Goal: Task Accomplishment & Management: Manage account settings

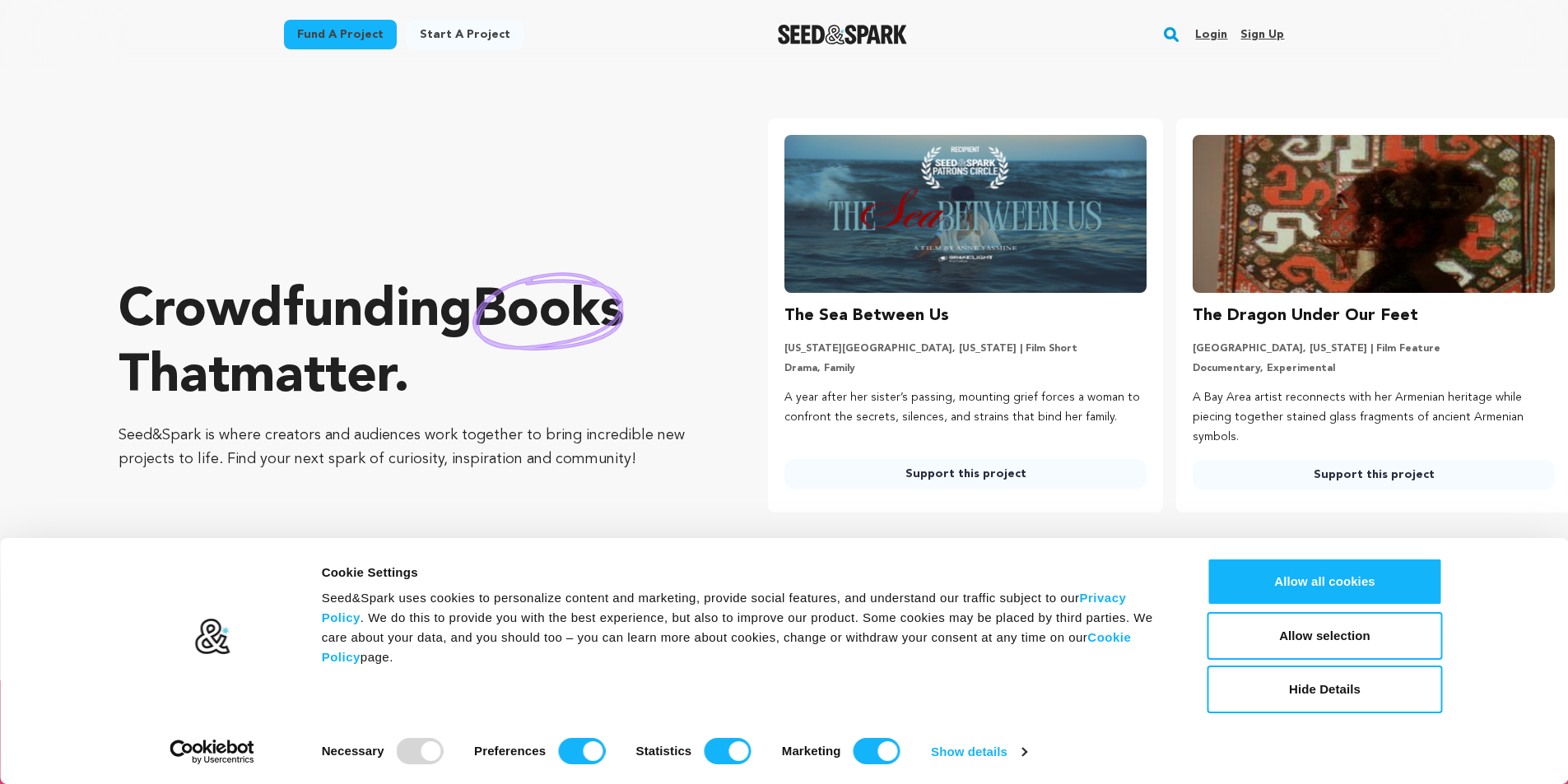
click at [1257, 35] on link "Sign up" at bounding box center [1262, 34] width 44 height 27
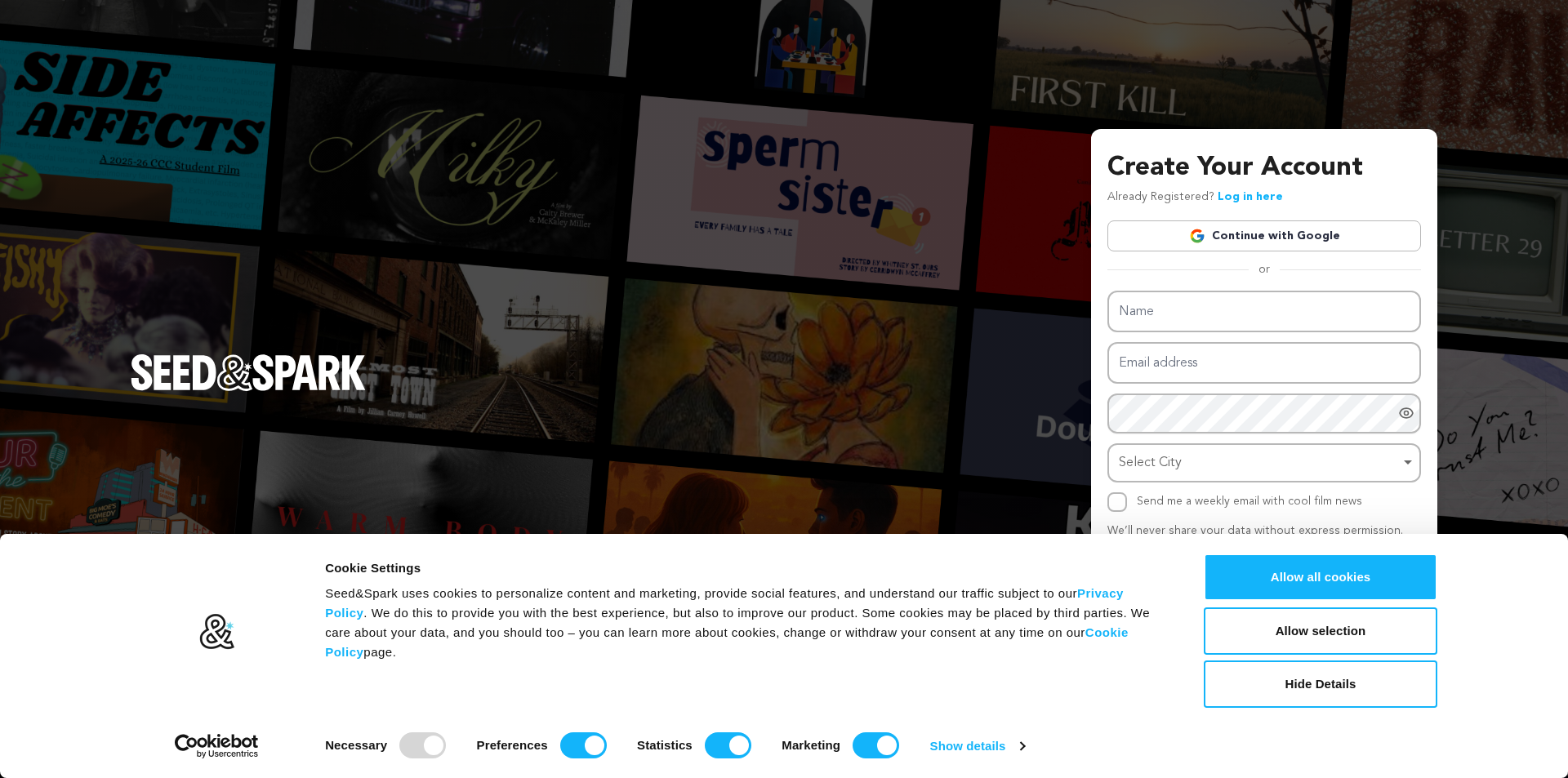
click at [1281, 237] on link "Continue with Google" at bounding box center [1264, 236] width 313 height 31
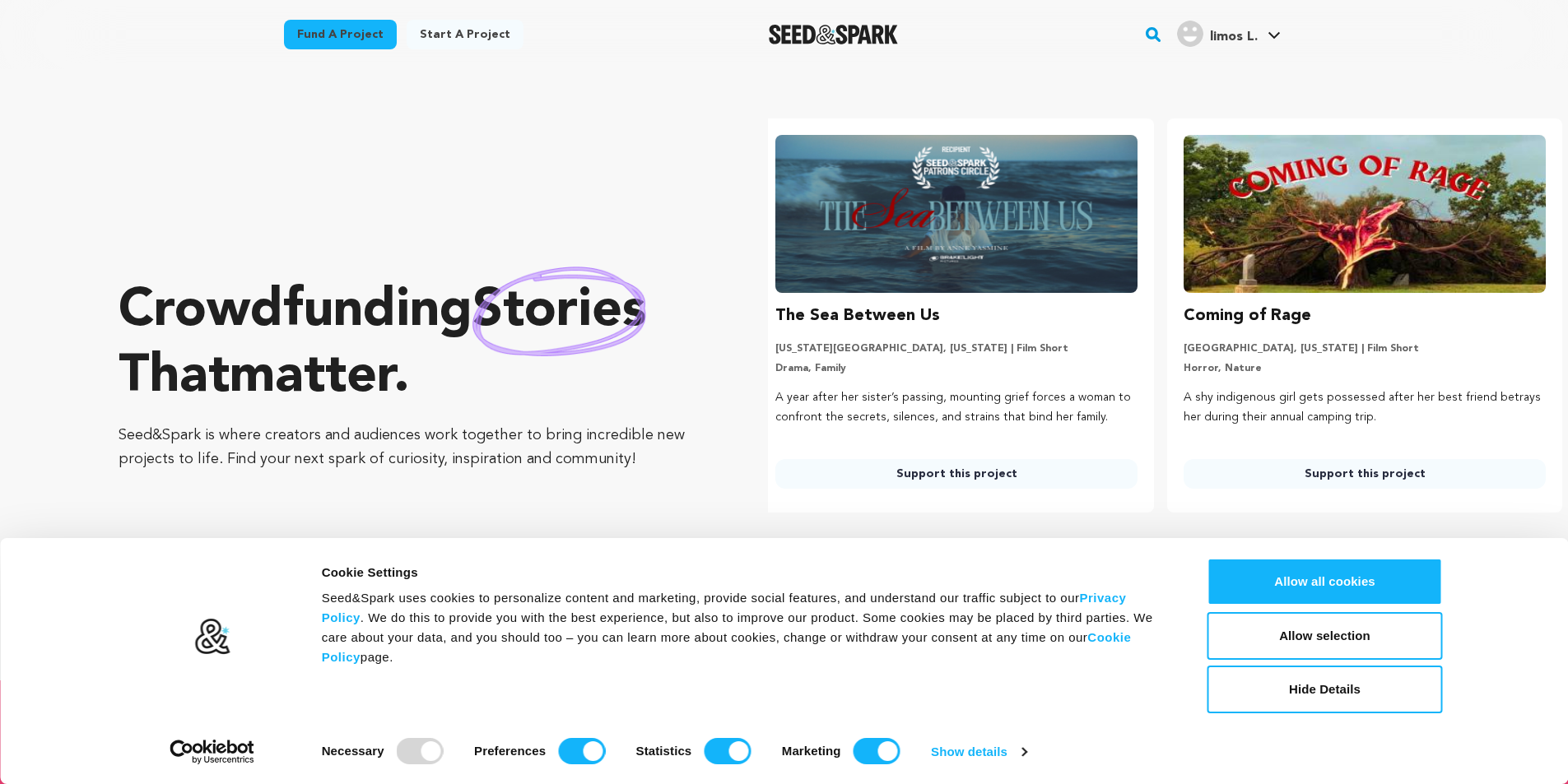
scroll to position [0, 421]
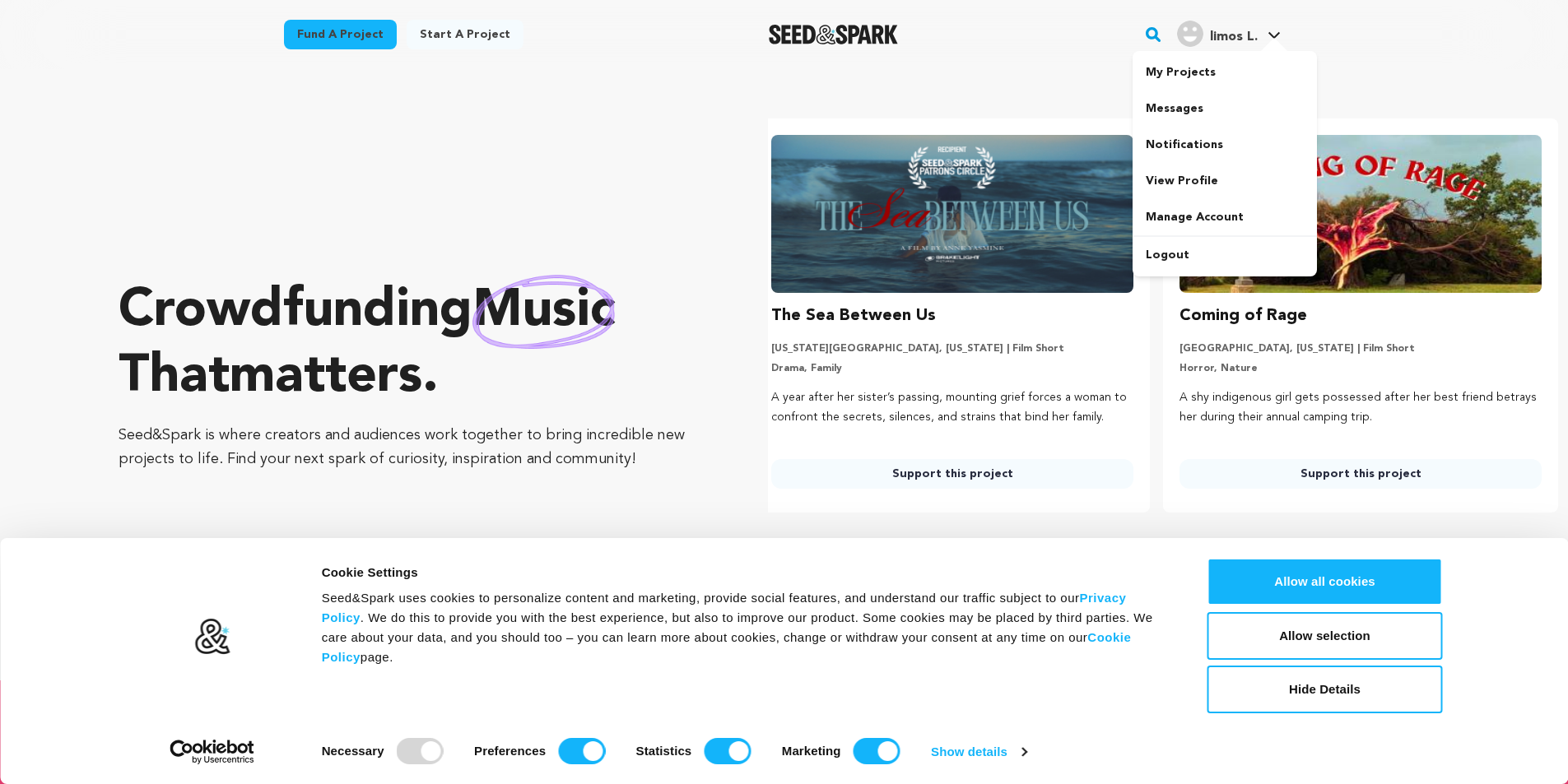
click at [1215, 40] on span "limos L." at bounding box center [1234, 36] width 48 height 13
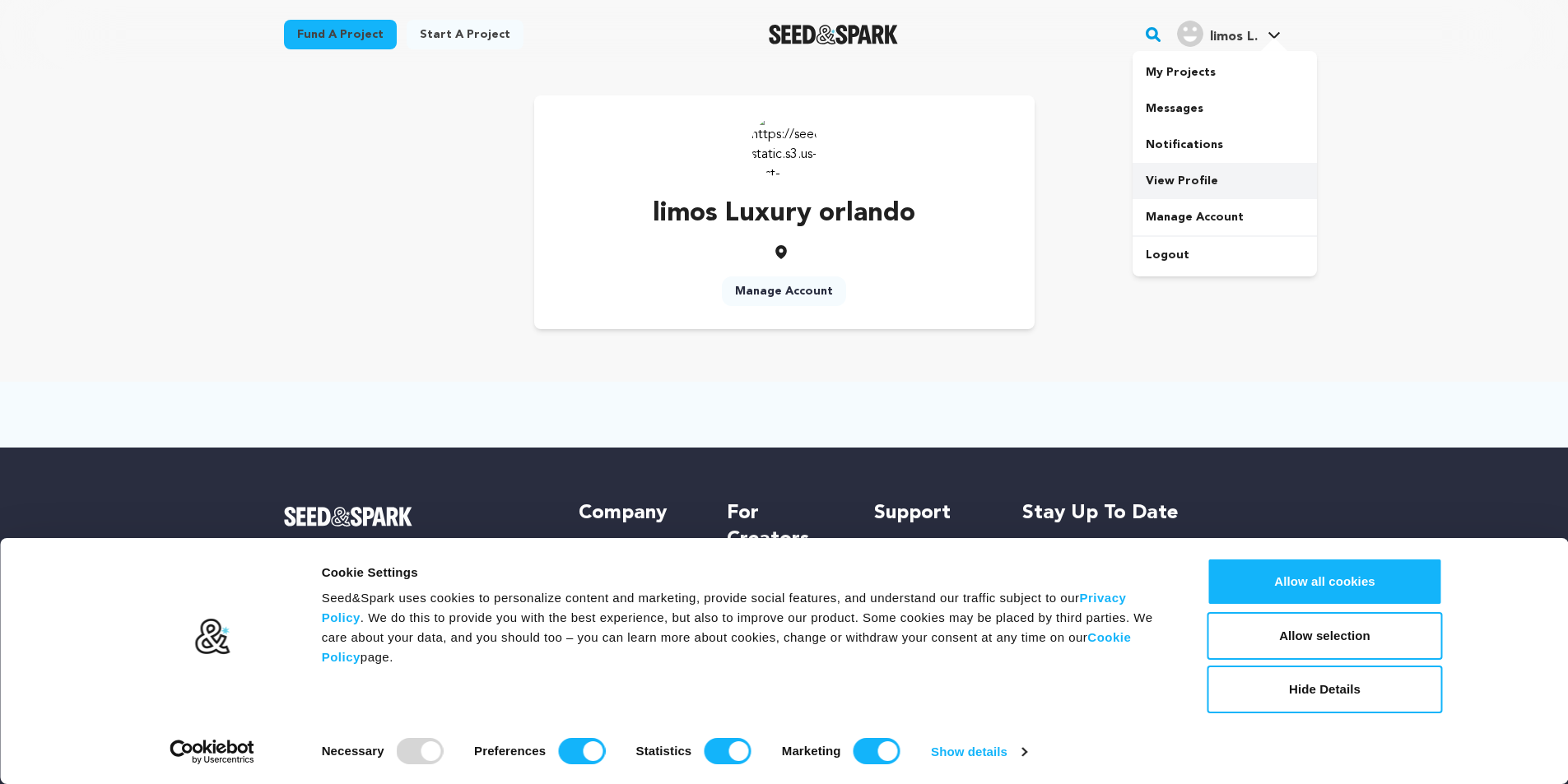
click at [1199, 183] on link "View Profile" at bounding box center [1225, 181] width 185 height 36
click at [1195, 181] on link "View Profile" at bounding box center [1225, 181] width 185 height 36
click at [797, 291] on link "Manage Account" at bounding box center [784, 291] width 124 height 30
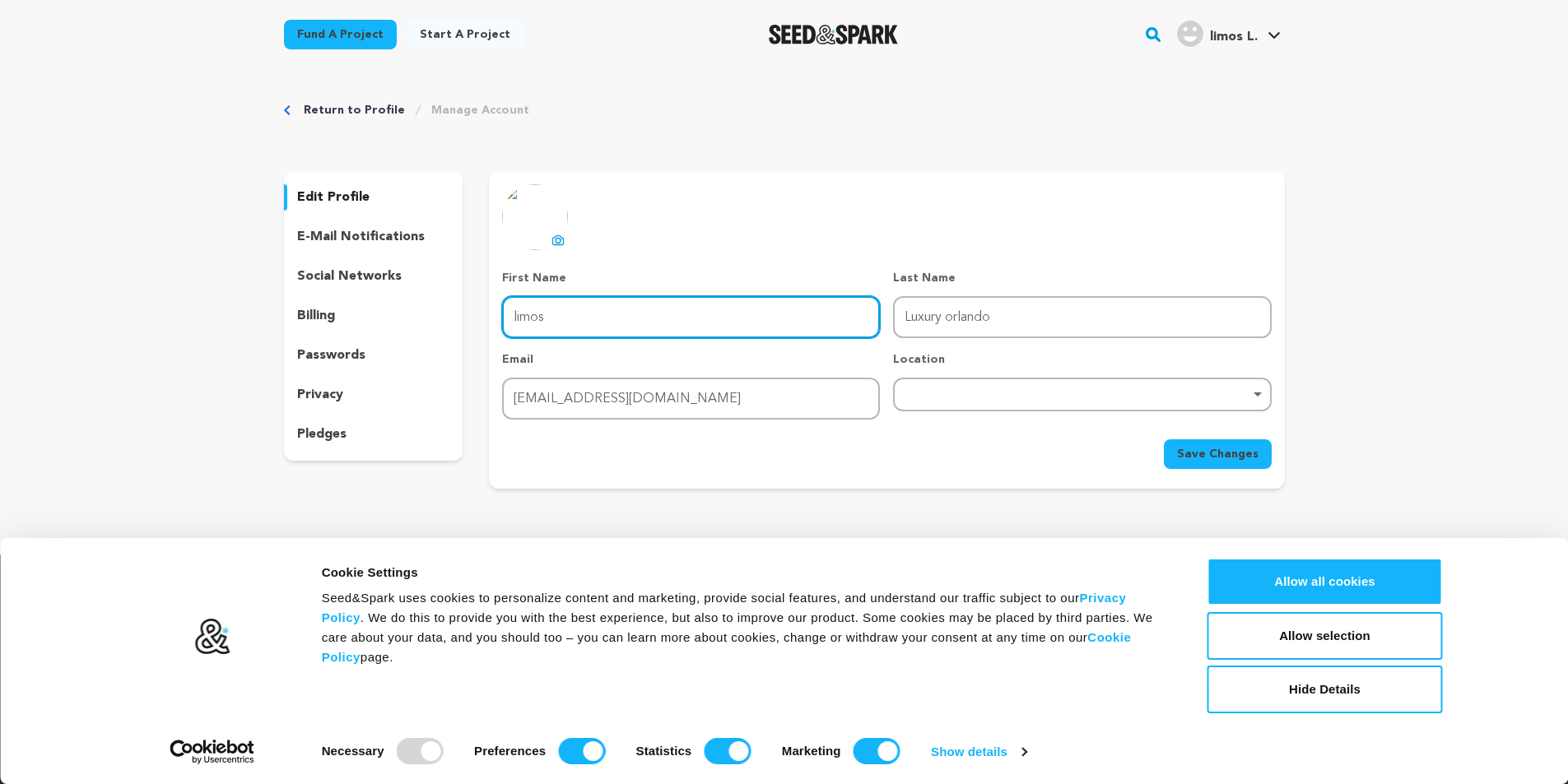
click at [618, 307] on input "limos" at bounding box center [691, 317] width 378 height 42
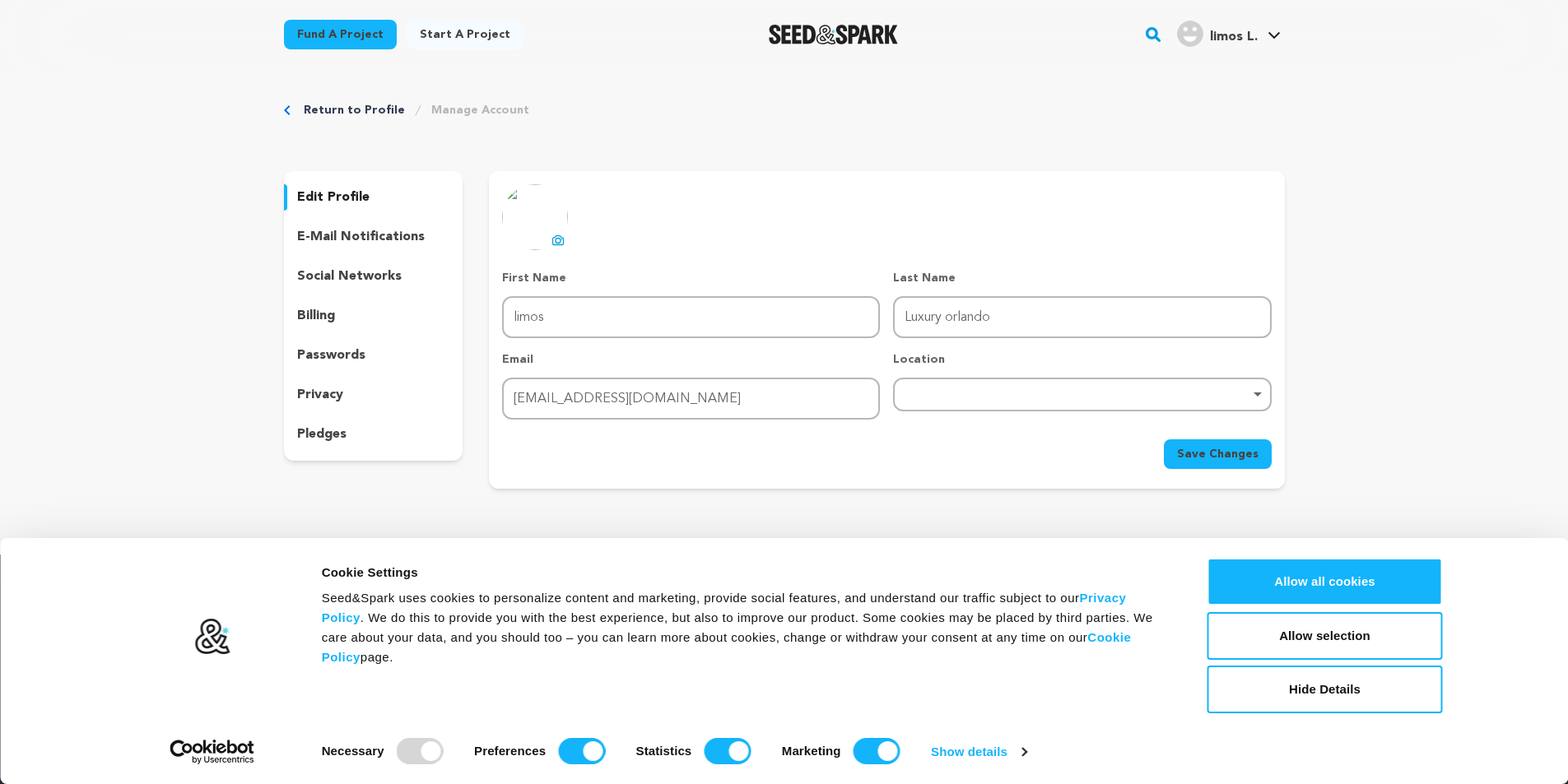
click at [539, 214] on img at bounding box center [535, 217] width 66 height 66
click at [559, 233] on icon at bounding box center [558, 239] width 13 height 13
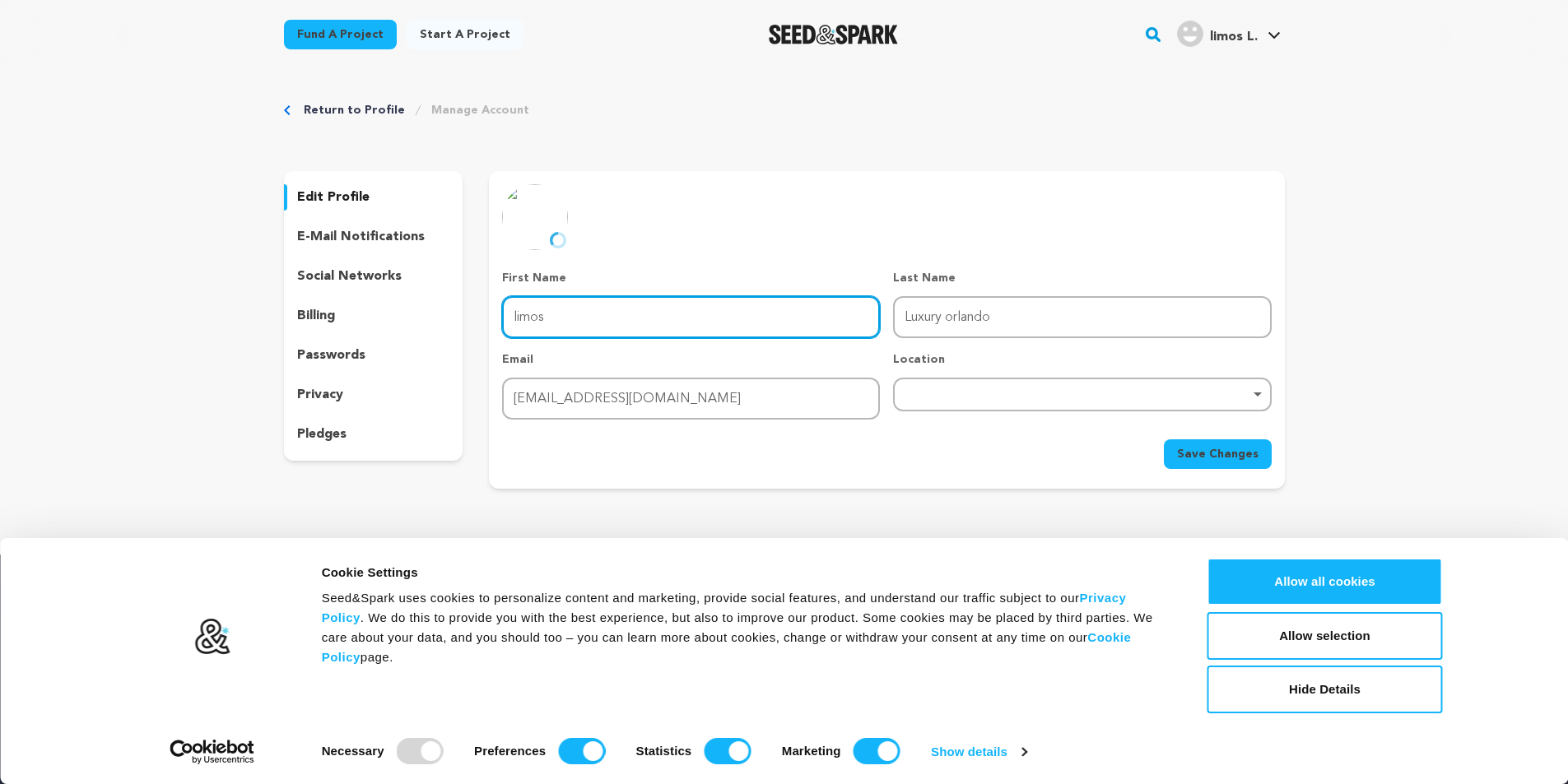
drag, startPoint x: 582, startPoint y: 311, endPoint x: 452, endPoint y: 313, distance: 130.0
click at [452, 313] on div "edit profile e-mail notifications social networks billing passwords privacy ple…" at bounding box center [784, 329] width 1001 height 317
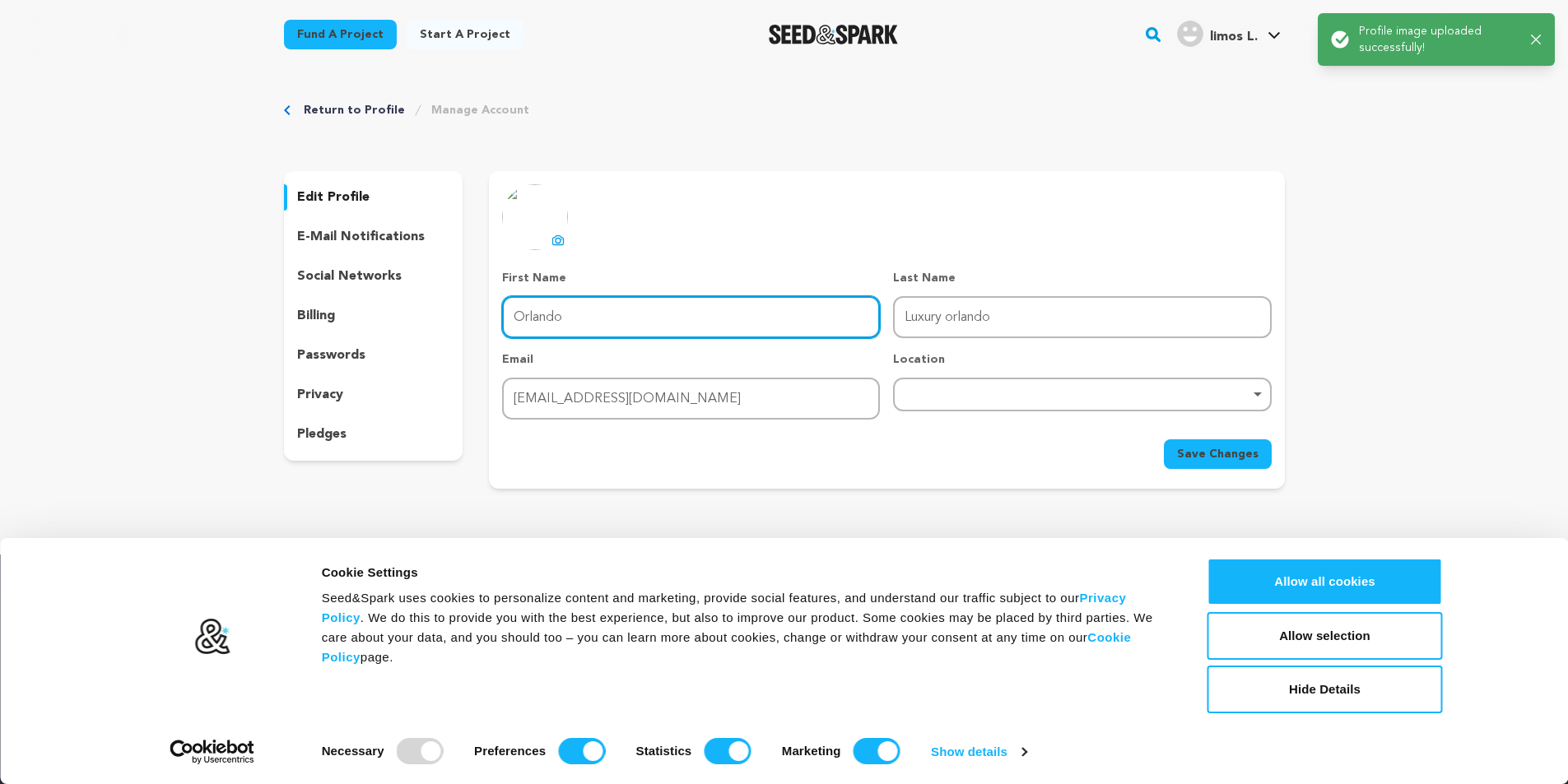
type input "Orlando Executive"
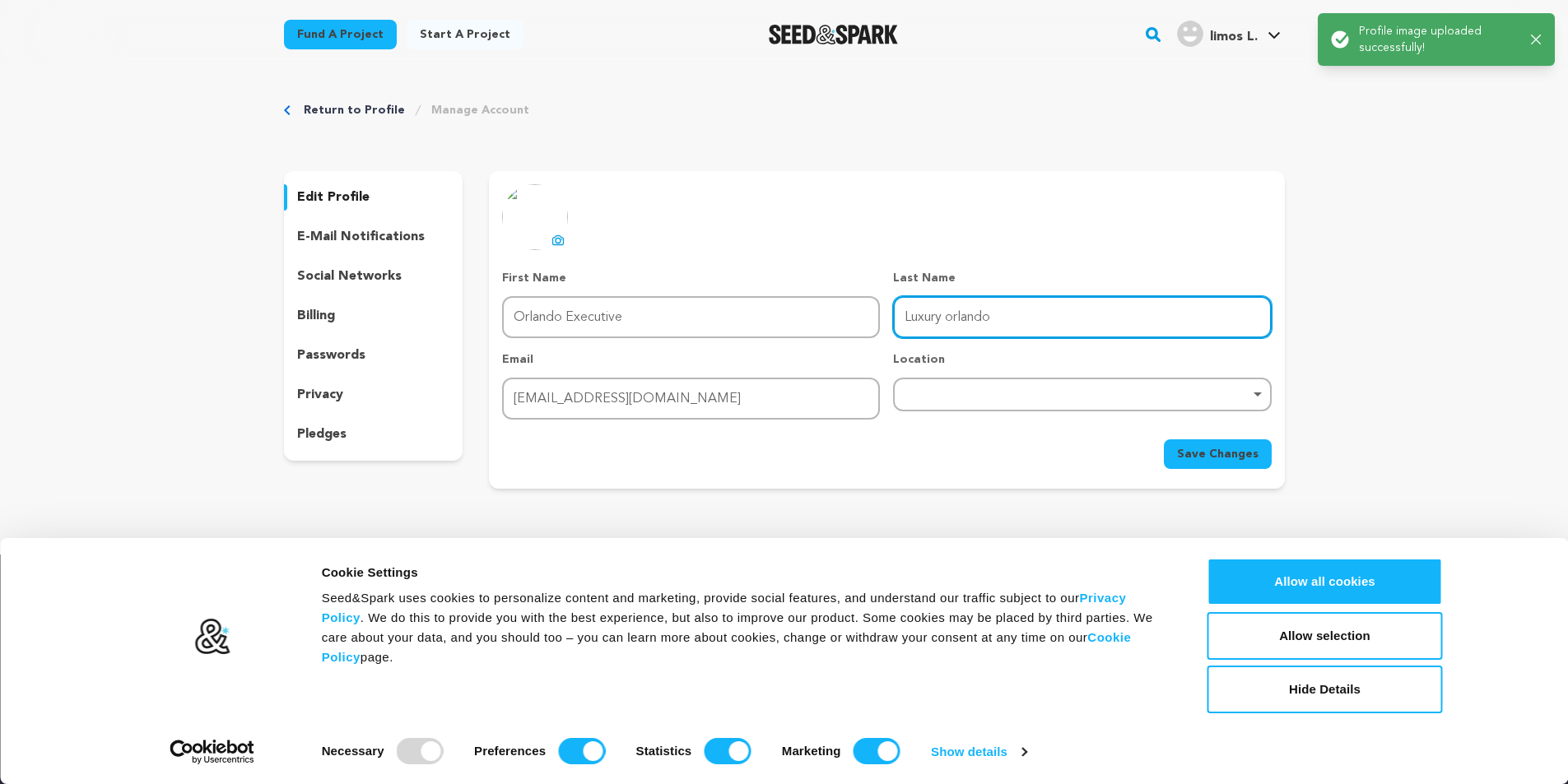
drag, startPoint x: 1014, startPoint y: 310, endPoint x: 816, endPoint y: 331, distance: 199.1
click at [816, 331] on div "First Name First Name Orlando Executive Last Name Last Name Luxury orlando Emai…" at bounding box center [887, 345] width 769 height 150
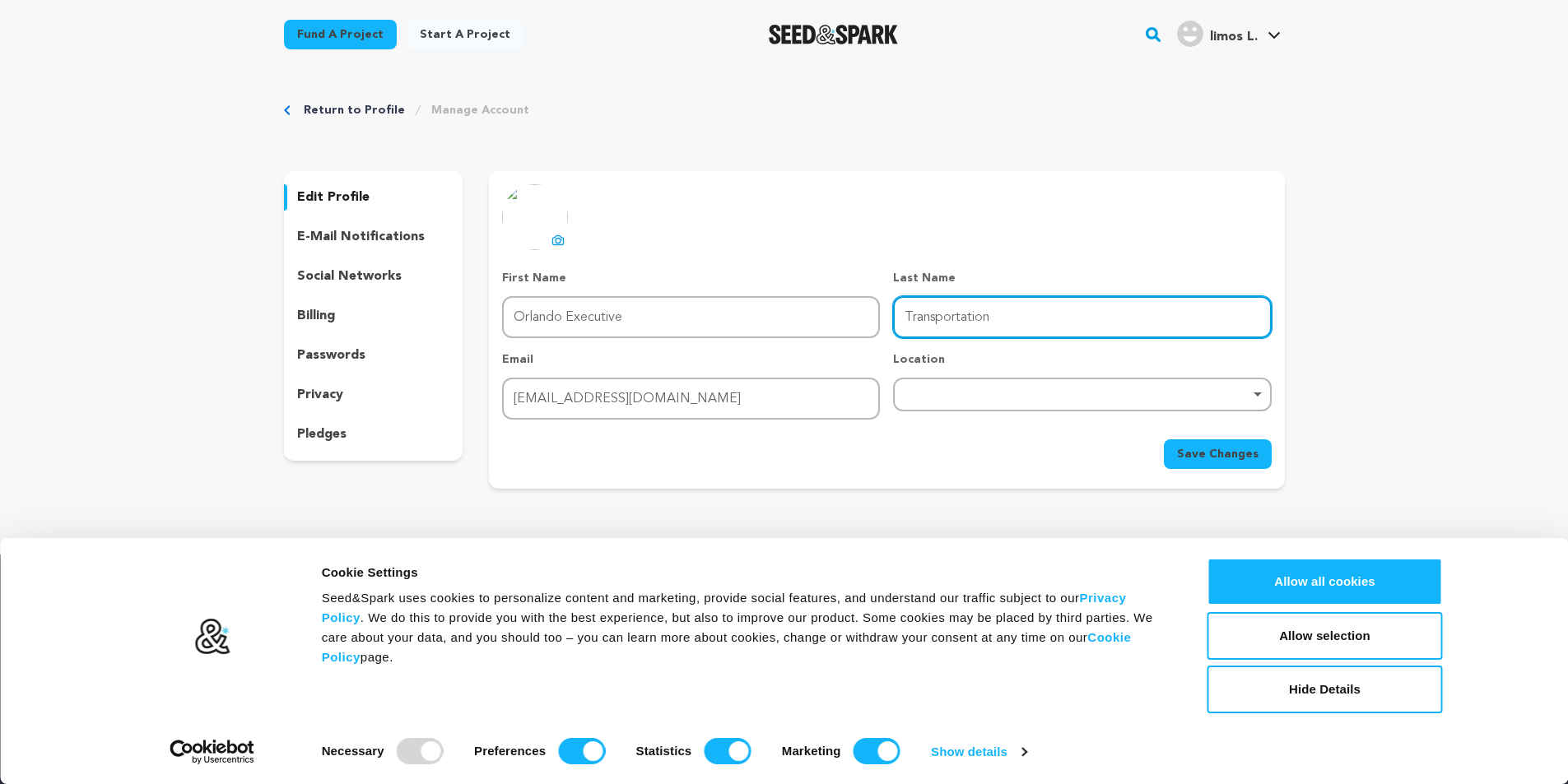
click at [952, 383] on div "Remove item" at bounding box center [1082, 394] width 378 height 33
type input "Transportation"
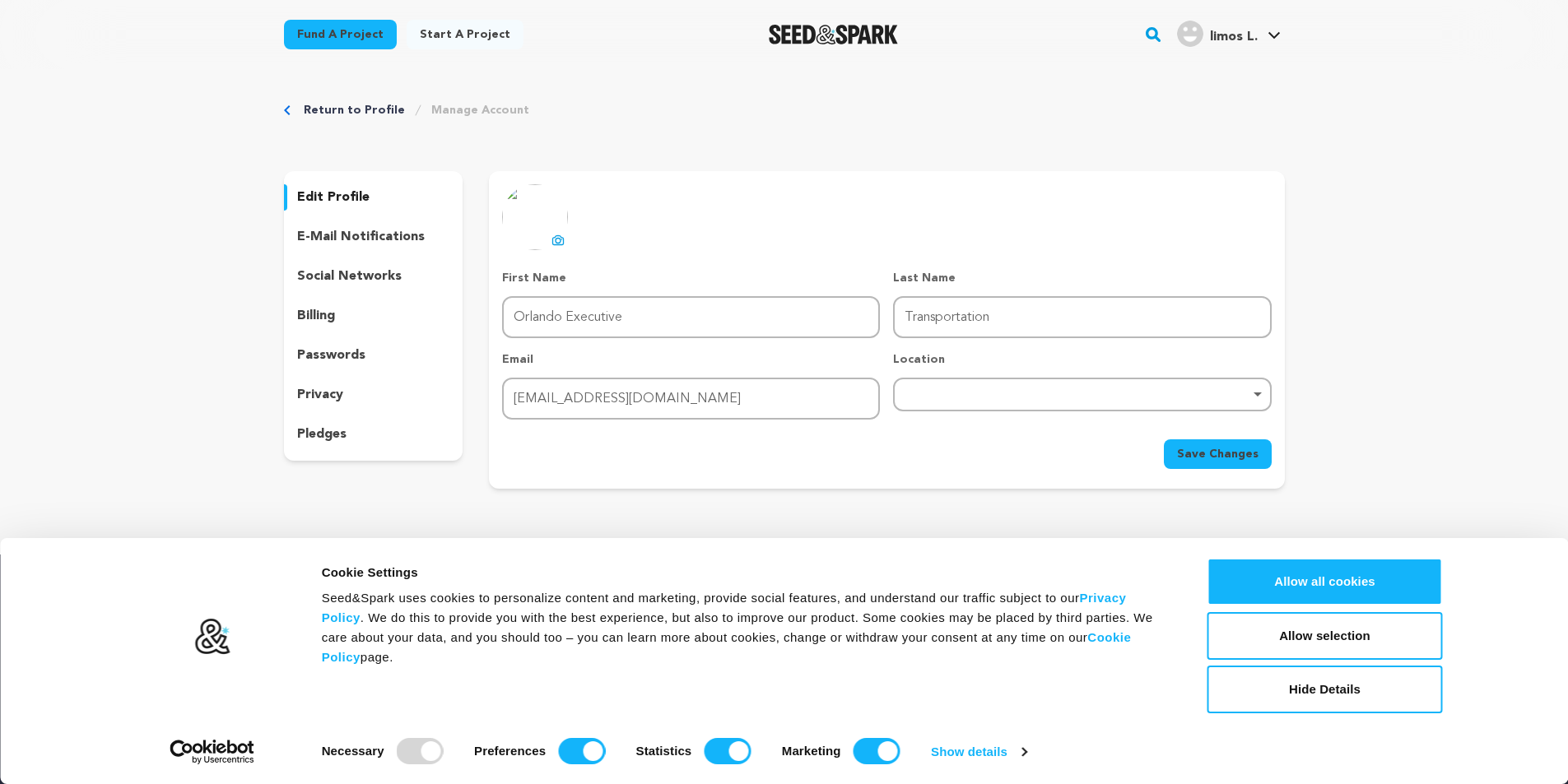
click at [969, 393] on div "Remove item" at bounding box center [1081, 395] width 361 height 7
click at [955, 438] on input "search" at bounding box center [1081, 437] width 374 height 37
paste input "14561 Englert Alley, Orlando, FL 32827,United State"
click at [1203, 438] on input "14561 Englert Alley, Orlando, FL 32827,United State" at bounding box center [1081, 437] width 374 height 37
drag, startPoint x: 1220, startPoint y: 437, endPoint x: 1135, endPoint y: 438, distance: 85.0
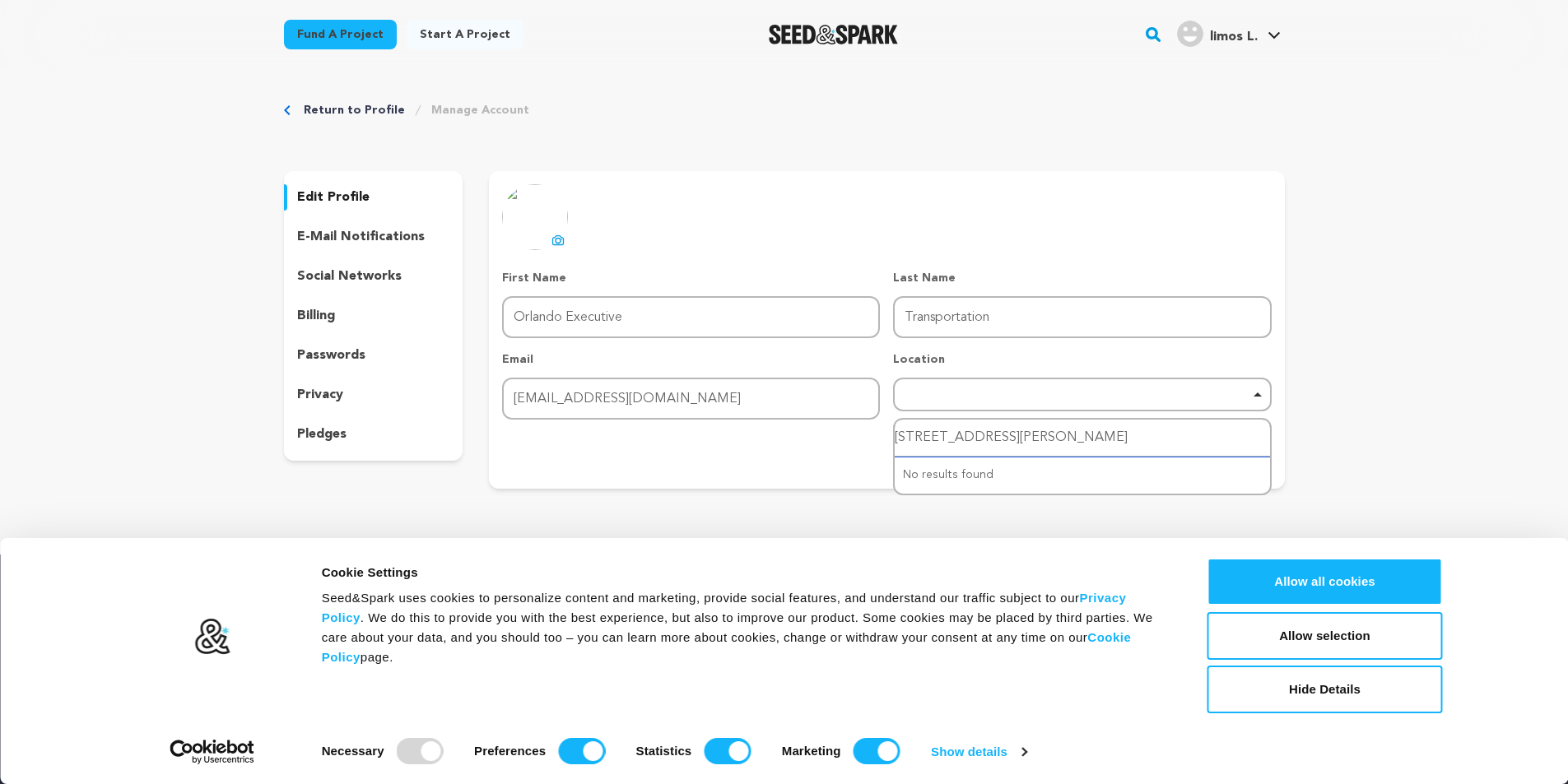
click at [1135, 438] on input "14561 Englert Alley, Orlando, FL 32827,United State" at bounding box center [1081, 437] width 374 height 37
drag, startPoint x: 1141, startPoint y: 440, endPoint x: 818, endPoint y: 461, distance: 323.7
click at [818, 461] on form "First Name First Name Orlando Executive Last Name Last Name Transportation Emai…" at bounding box center [887, 370] width 769 height 199
click at [953, 383] on div "Remove item" at bounding box center [1082, 394] width 378 height 33
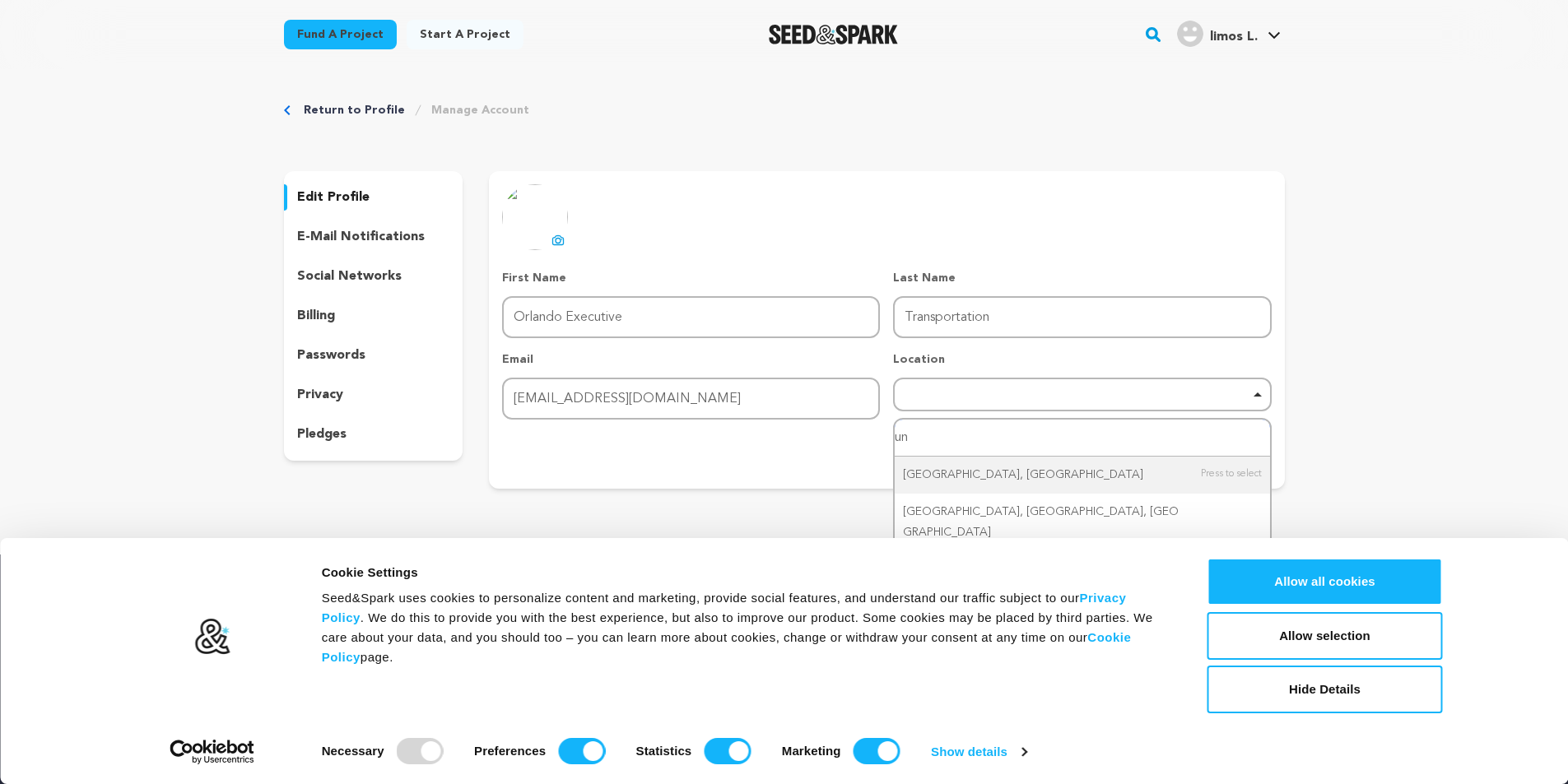
type input "u"
type input "orlando"
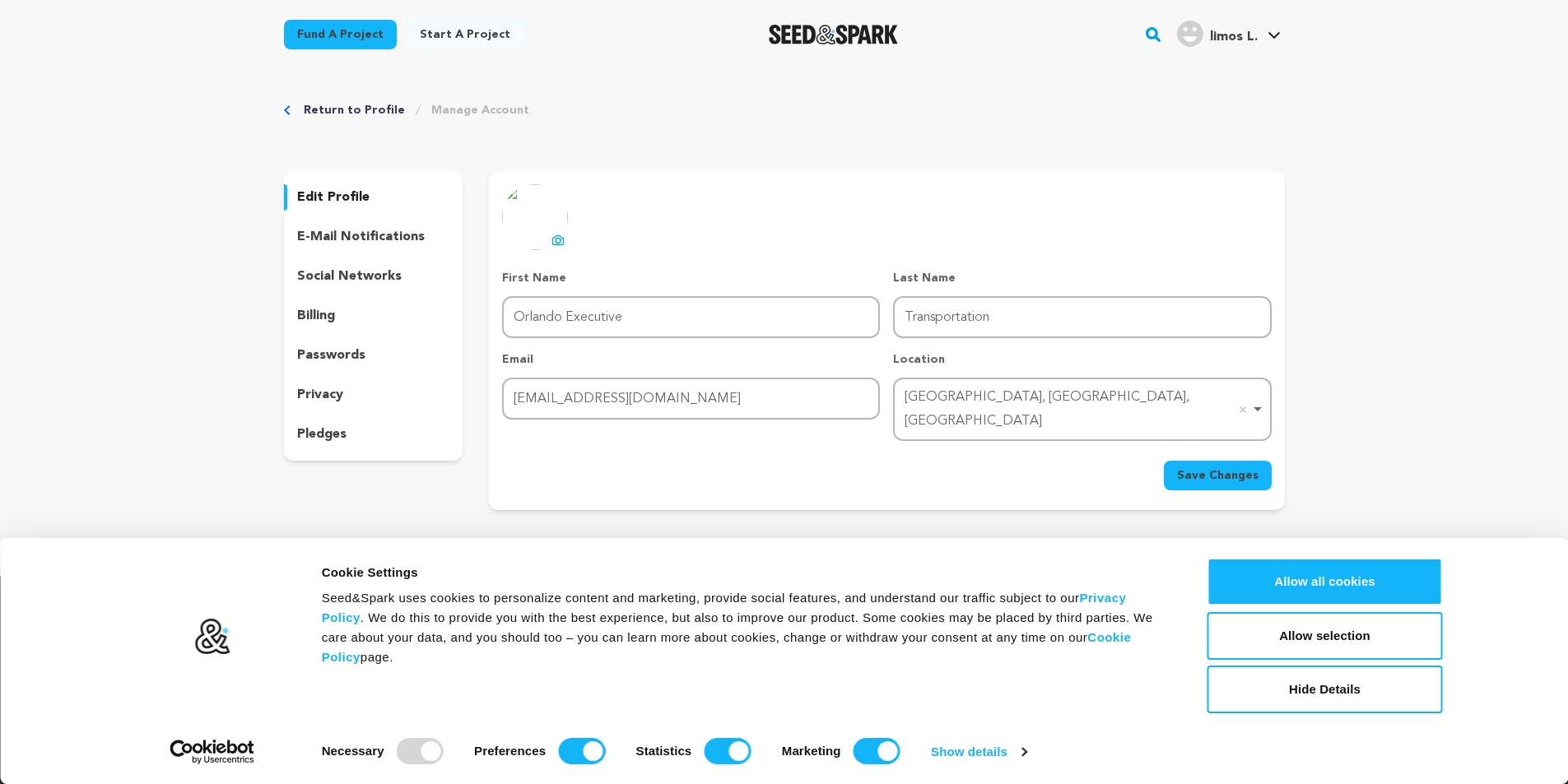
click at [1231, 467] on span "Save Changes" at bounding box center [1217, 475] width 82 height 16
click at [461, 104] on link "Manage Account" at bounding box center [481, 110] width 98 height 16
click at [1214, 59] on link "My Projects" at bounding box center [1225, 72] width 185 height 36
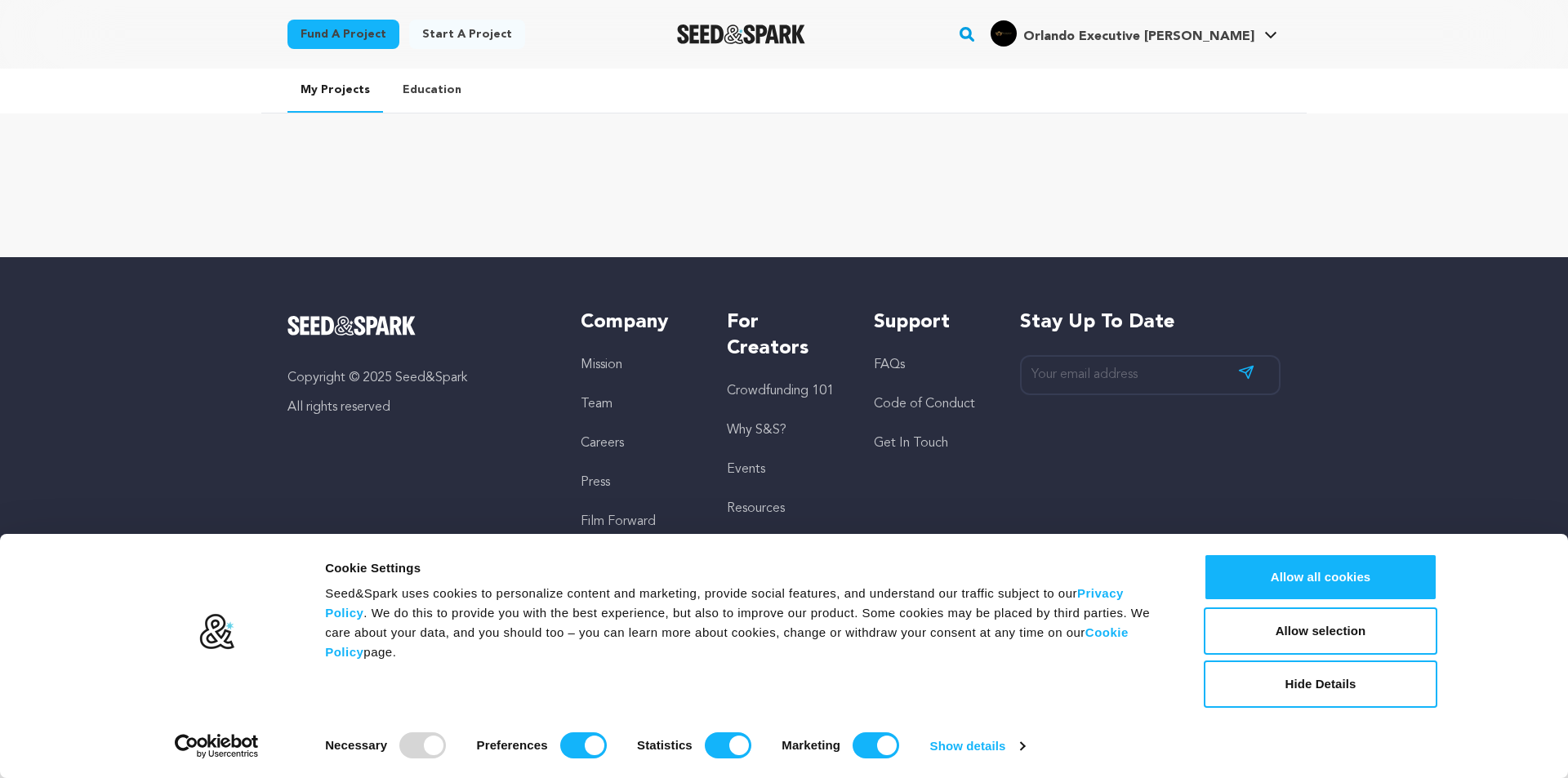
click at [458, 30] on link "Start a project" at bounding box center [467, 34] width 116 height 30
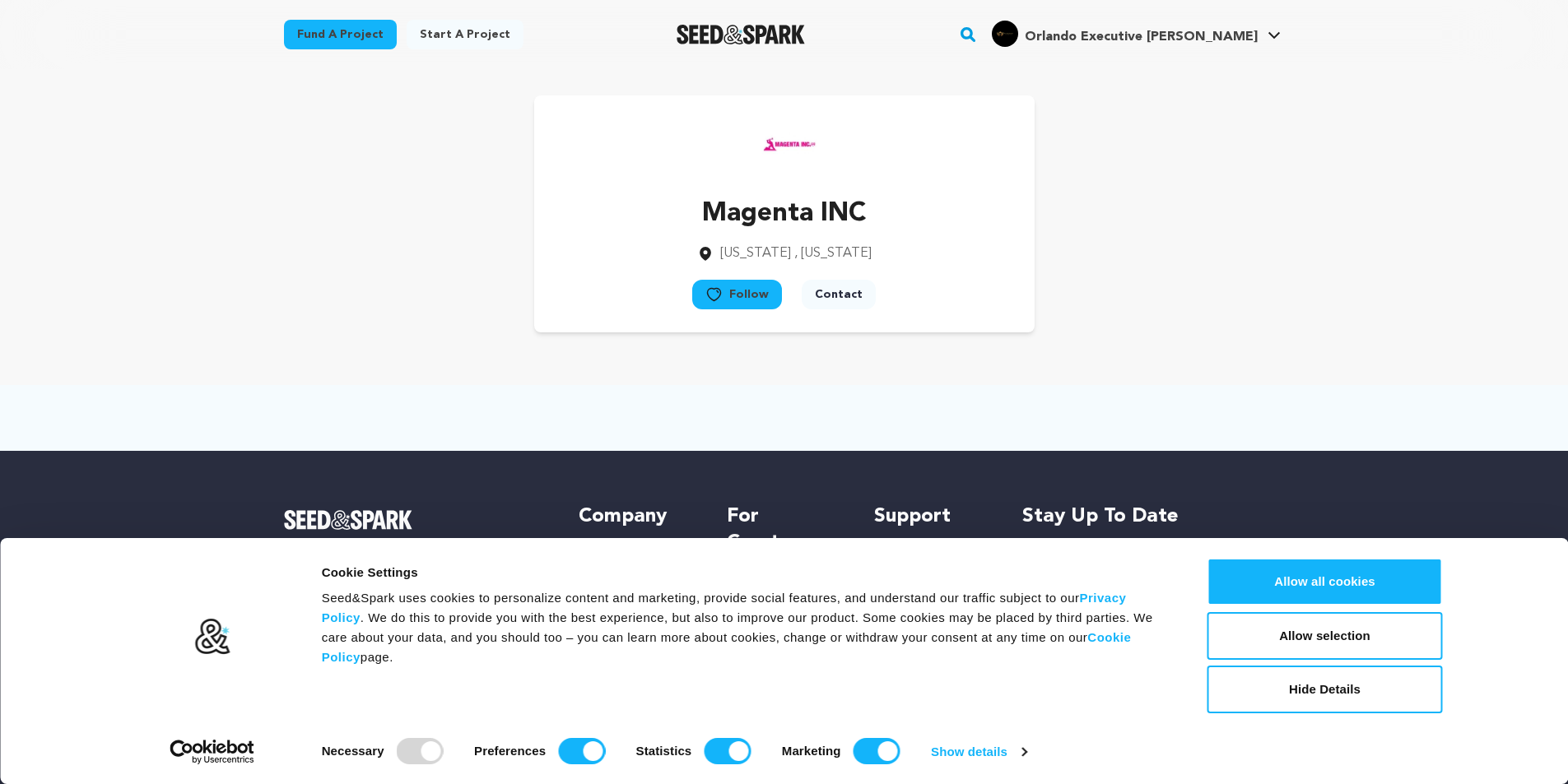
click at [812, 218] on p "Magenta INC" at bounding box center [784, 214] width 174 height 39
click at [850, 292] on button "Contact" at bounding box center [838, 294] width 74 height 30
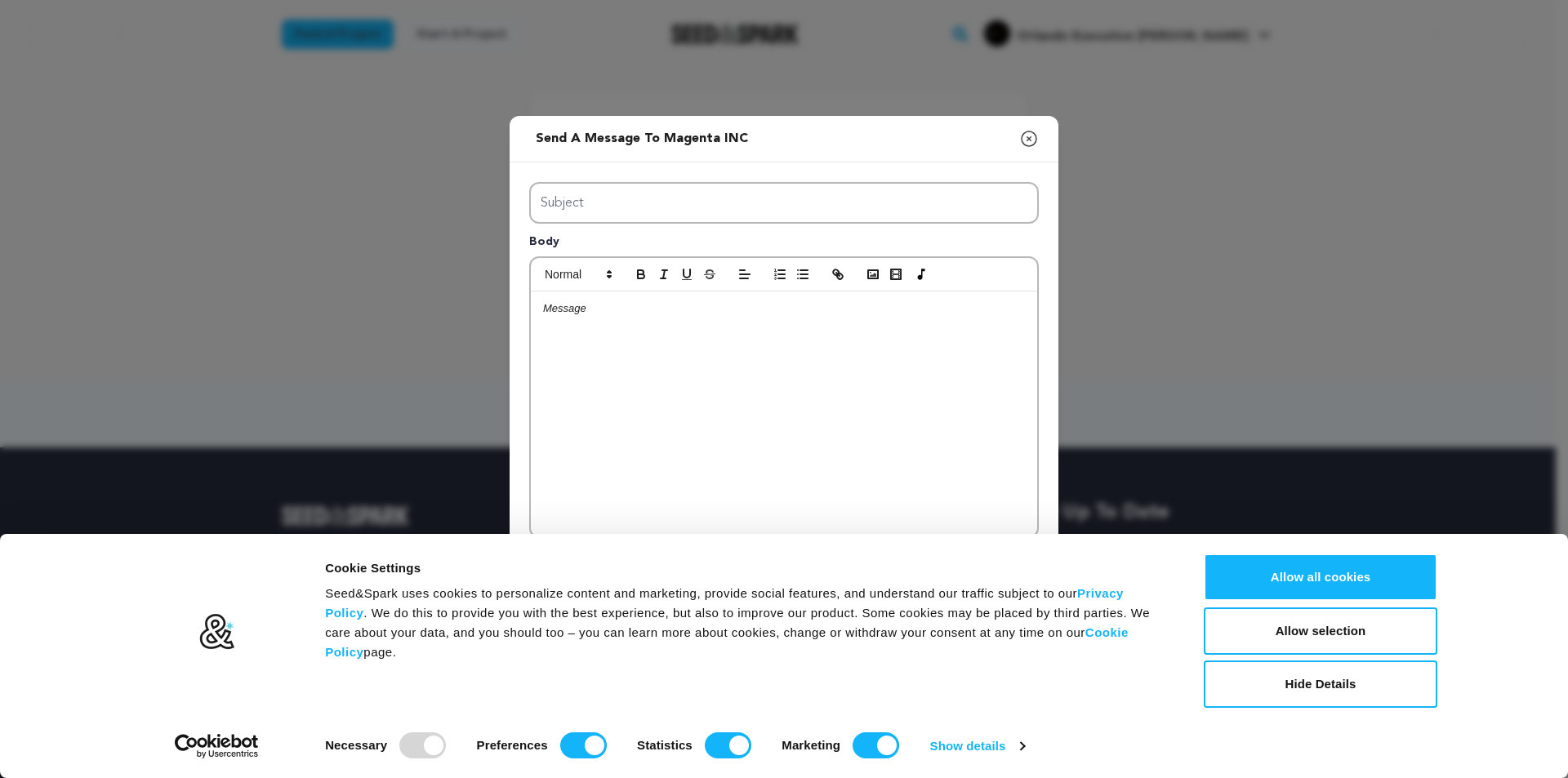
click at [1031, 139] on icon "button" at bounding box center [1029, 139] width 20 height 20
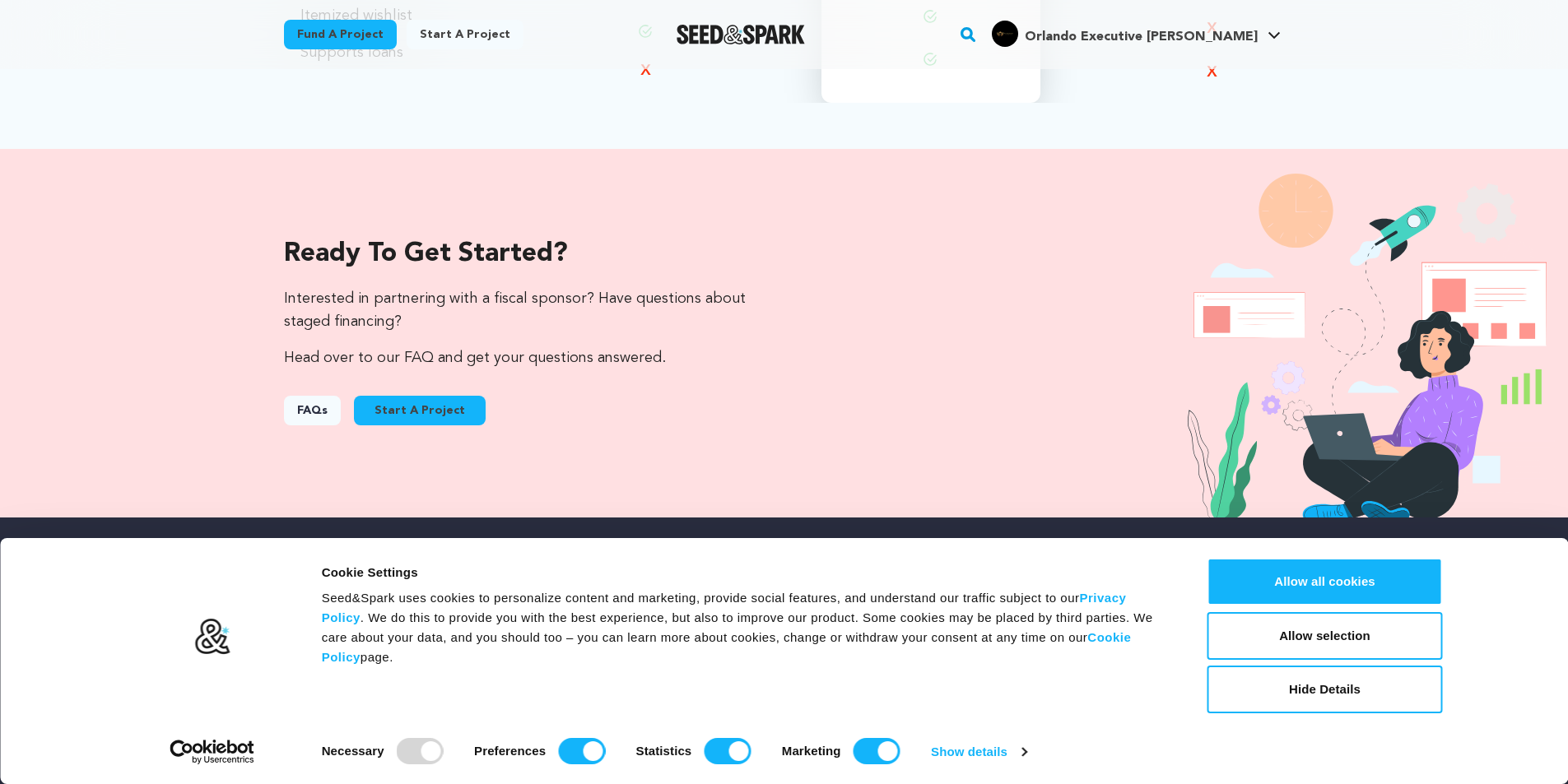
scroll to position [1563, 0]
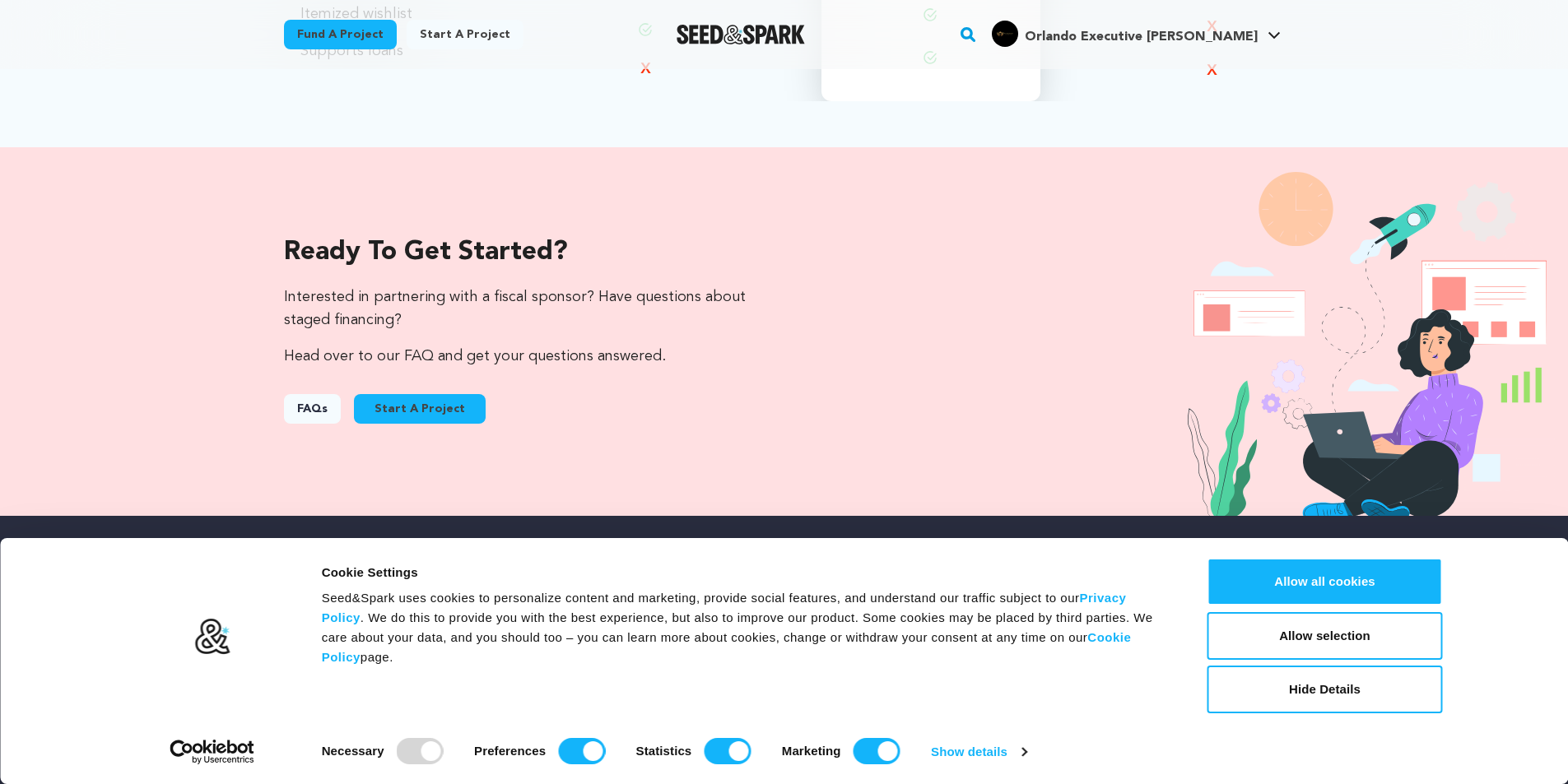
click at [383, 416] on button "Start A Project" at bounding box center [419, 408] width 131 height 30
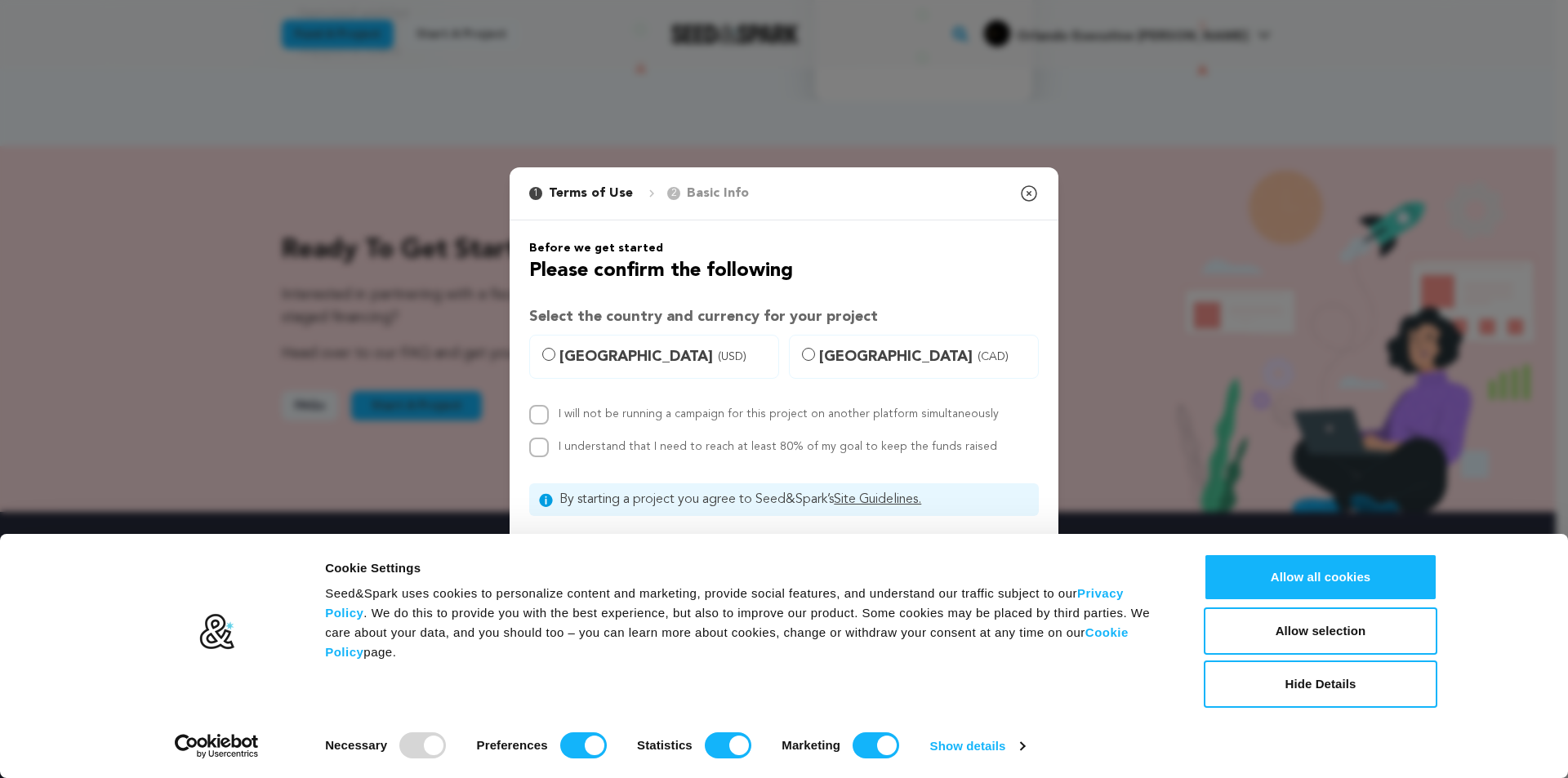
click at [1019, 196] on icon "button" at bounding box center [1029, 193] width 20 height 20
